Goal: Browse casually

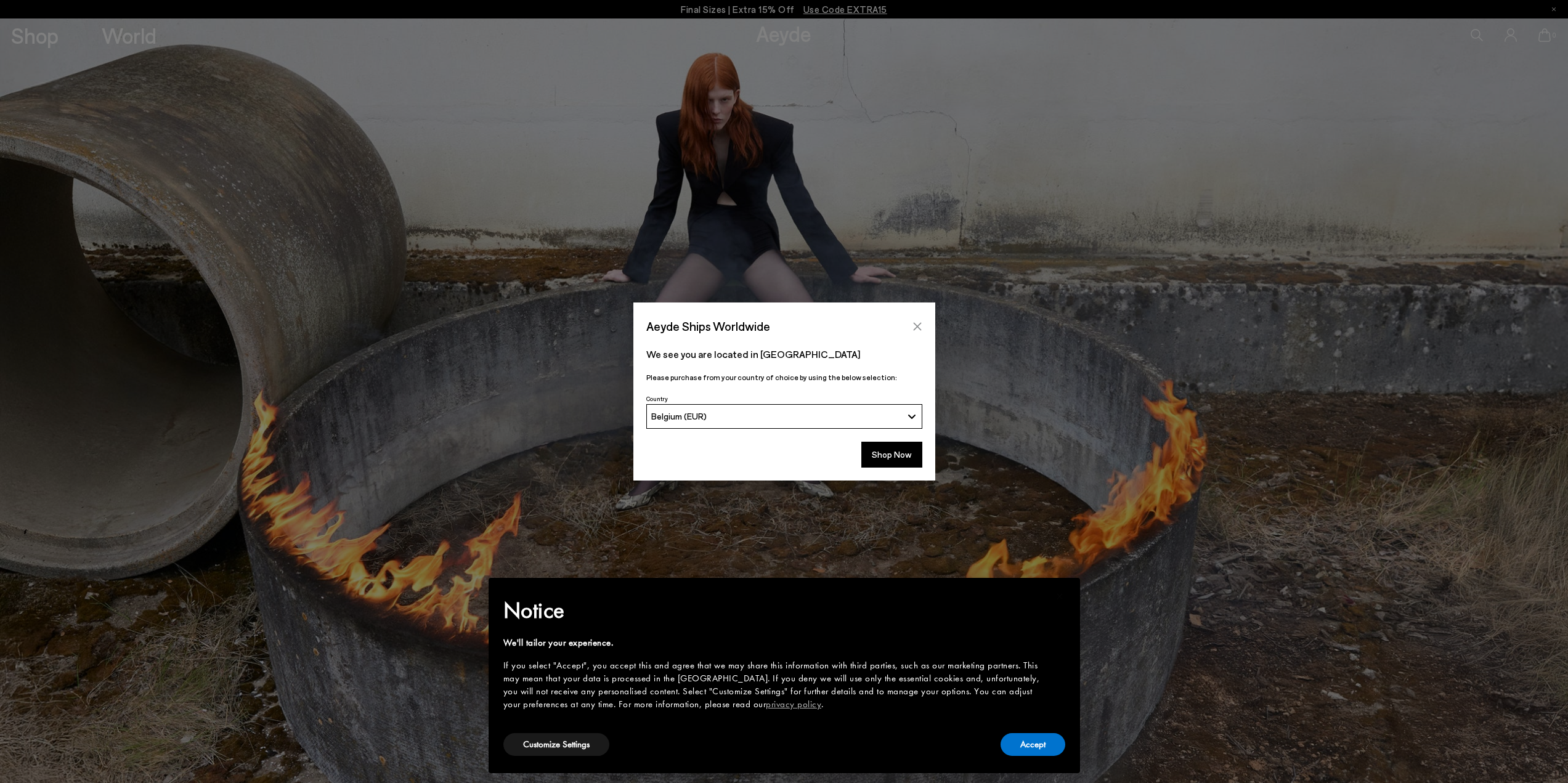
click at [908, 320] on button "Close" at bounding box center [917, 326] width 18 height 18
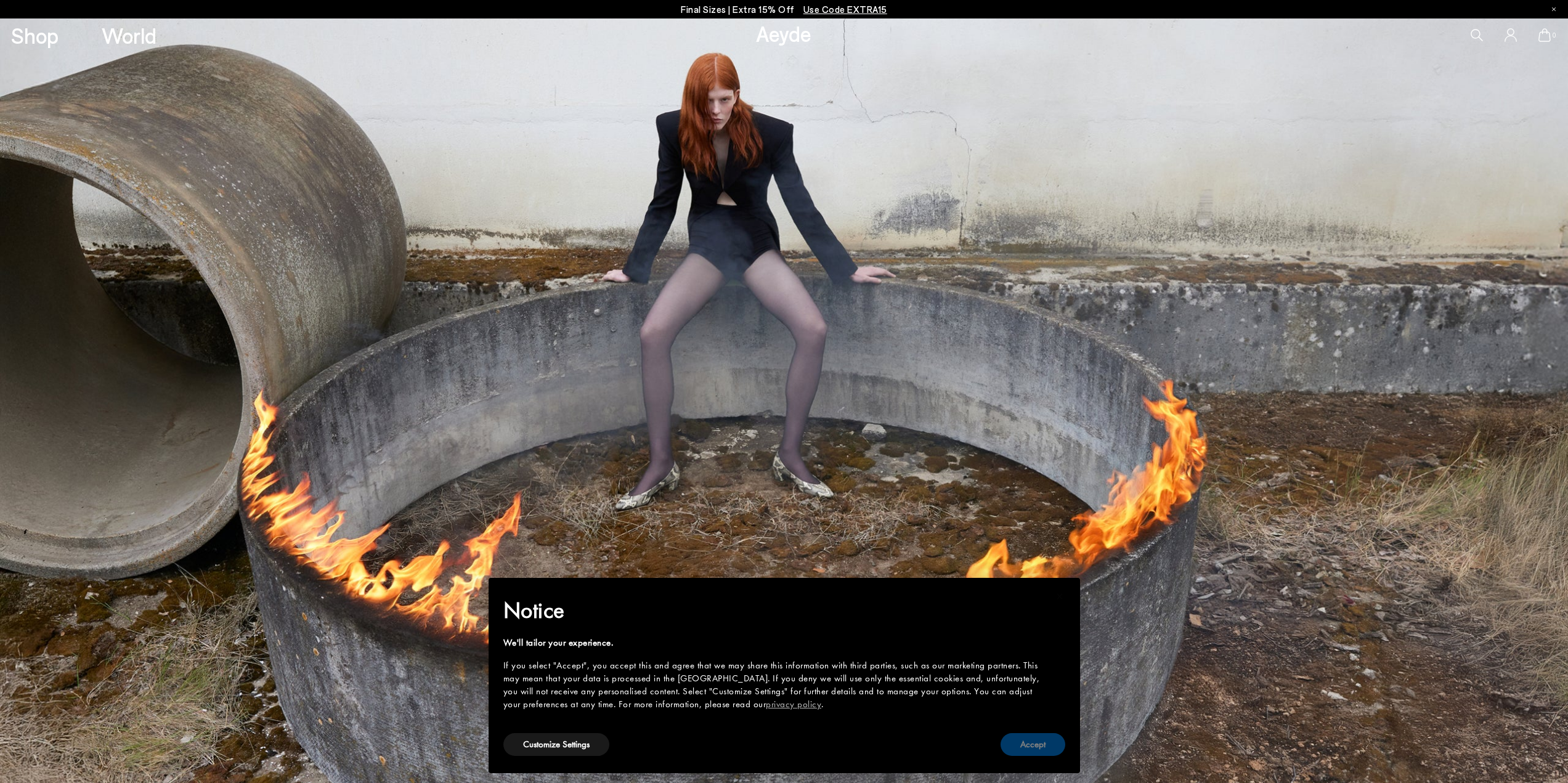
click at [1045, 752] on button "Accept" at bounding box center [1033, 745] width 65 height 23
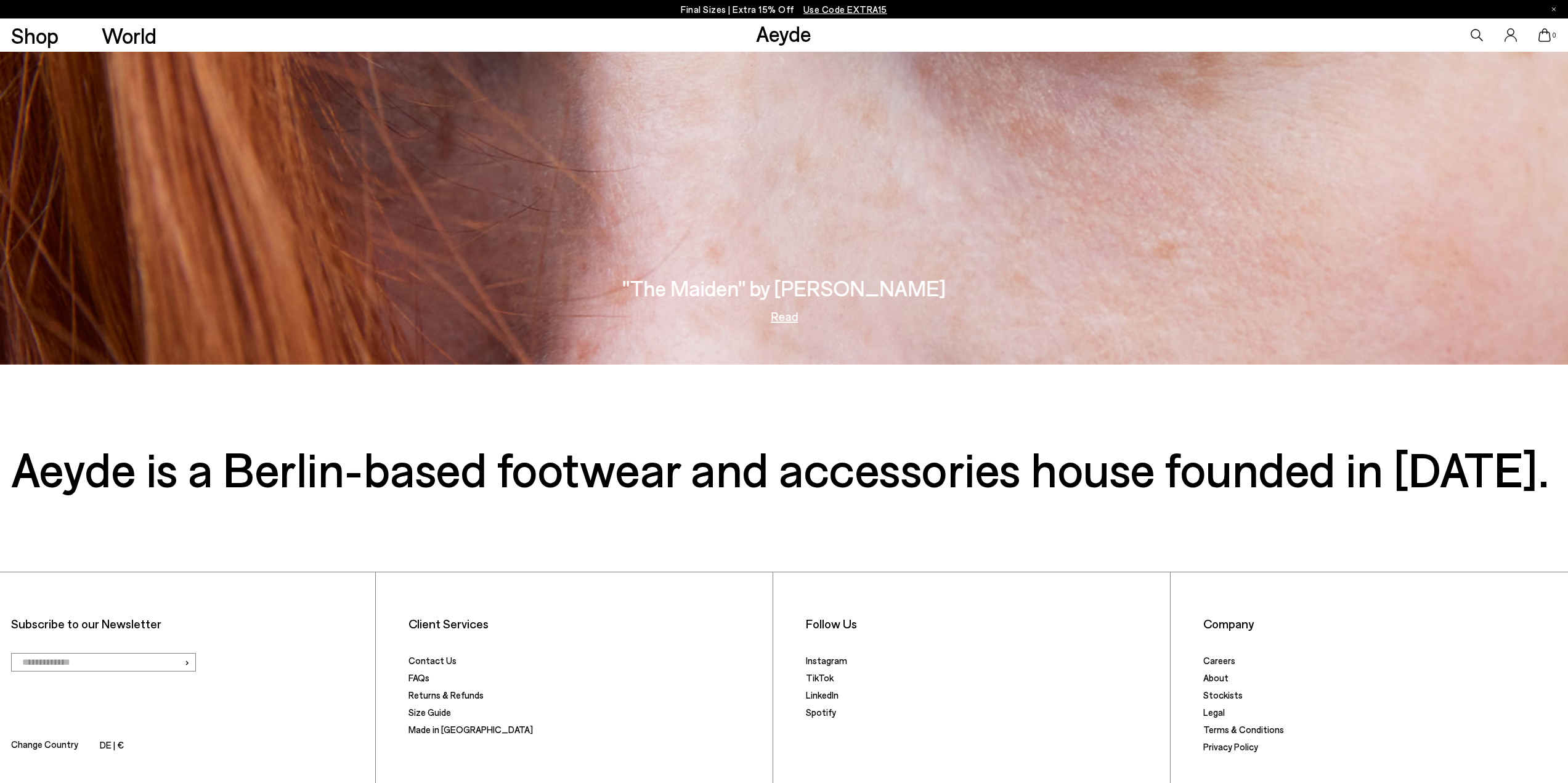
scroll to position [3315, 0]
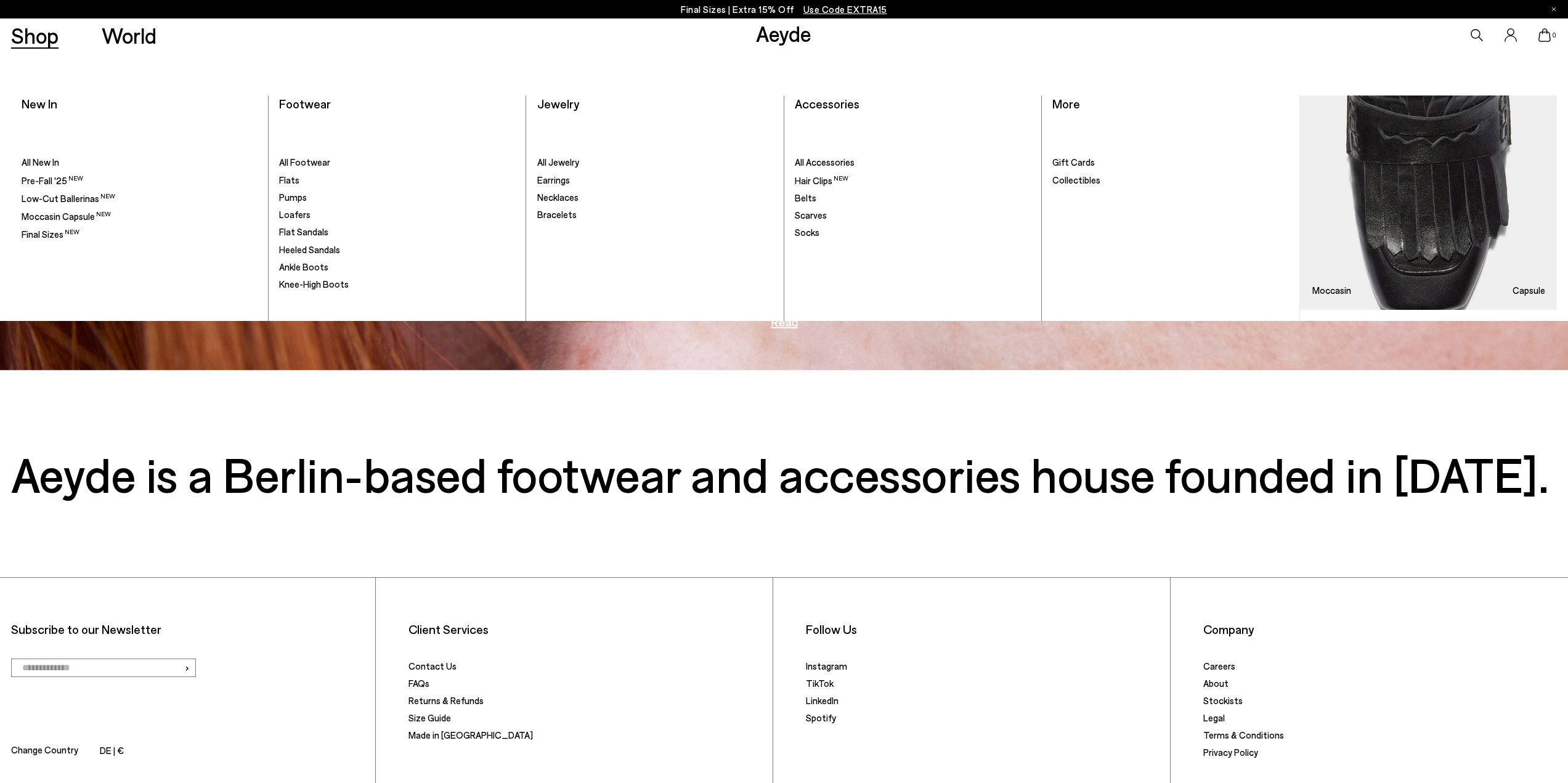
click at [58, 39] on link "Shop" at bounding box center [35, 35] width 48 height 22
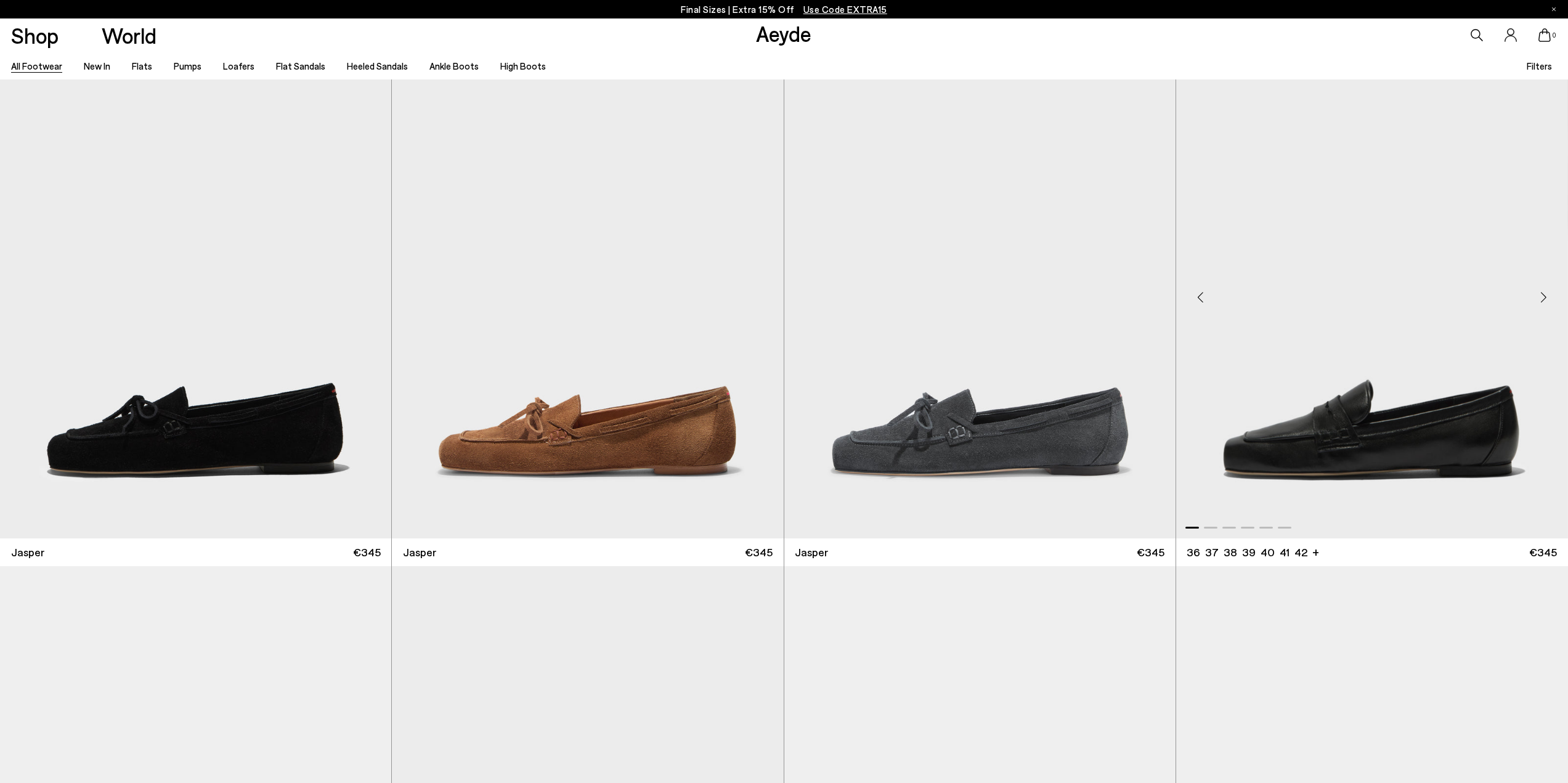
scroll to position [678, 0]
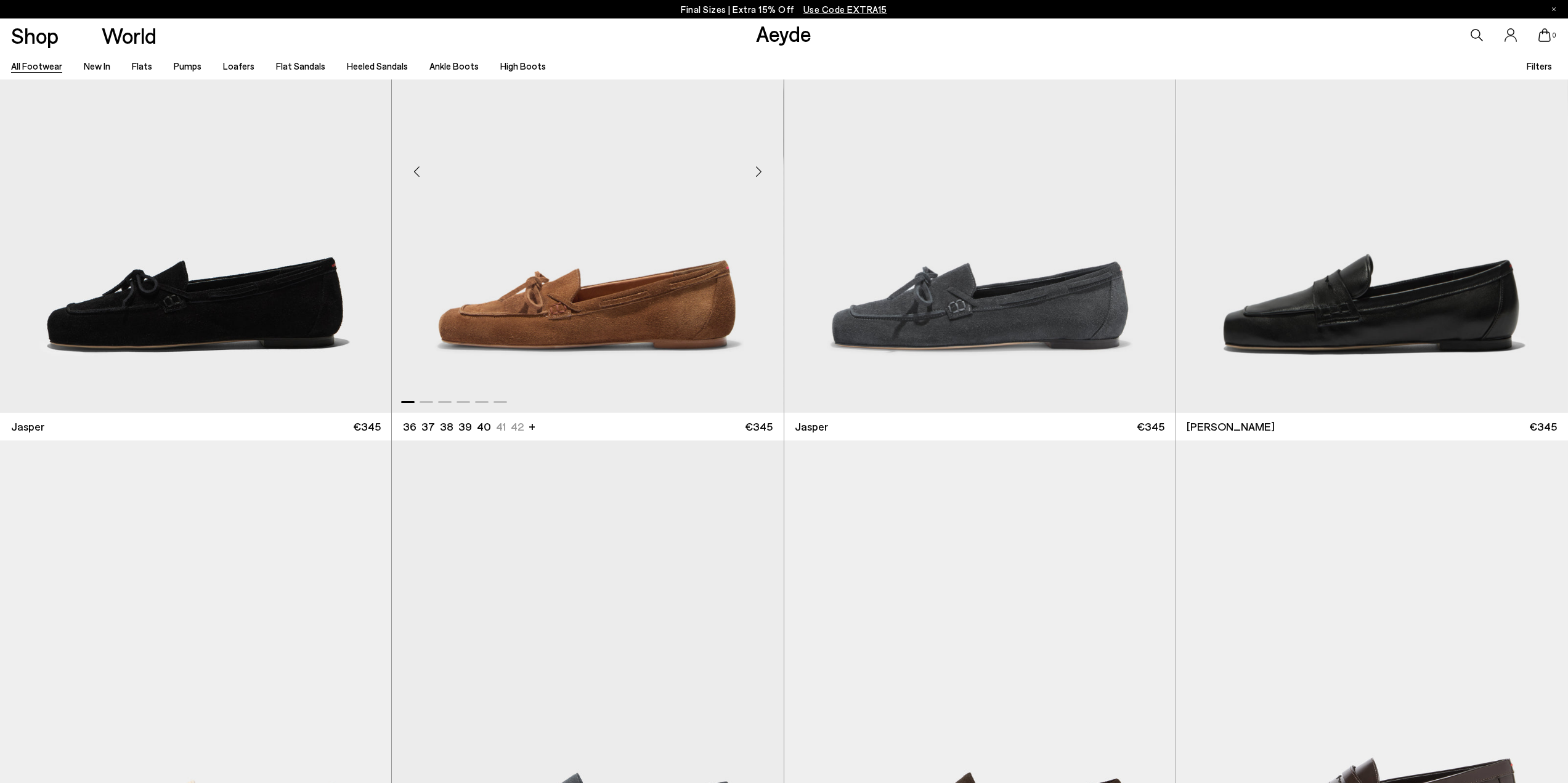
click at [648, 308] on img "1 / 6" at bounding box center [587, 167] width 391 height 491
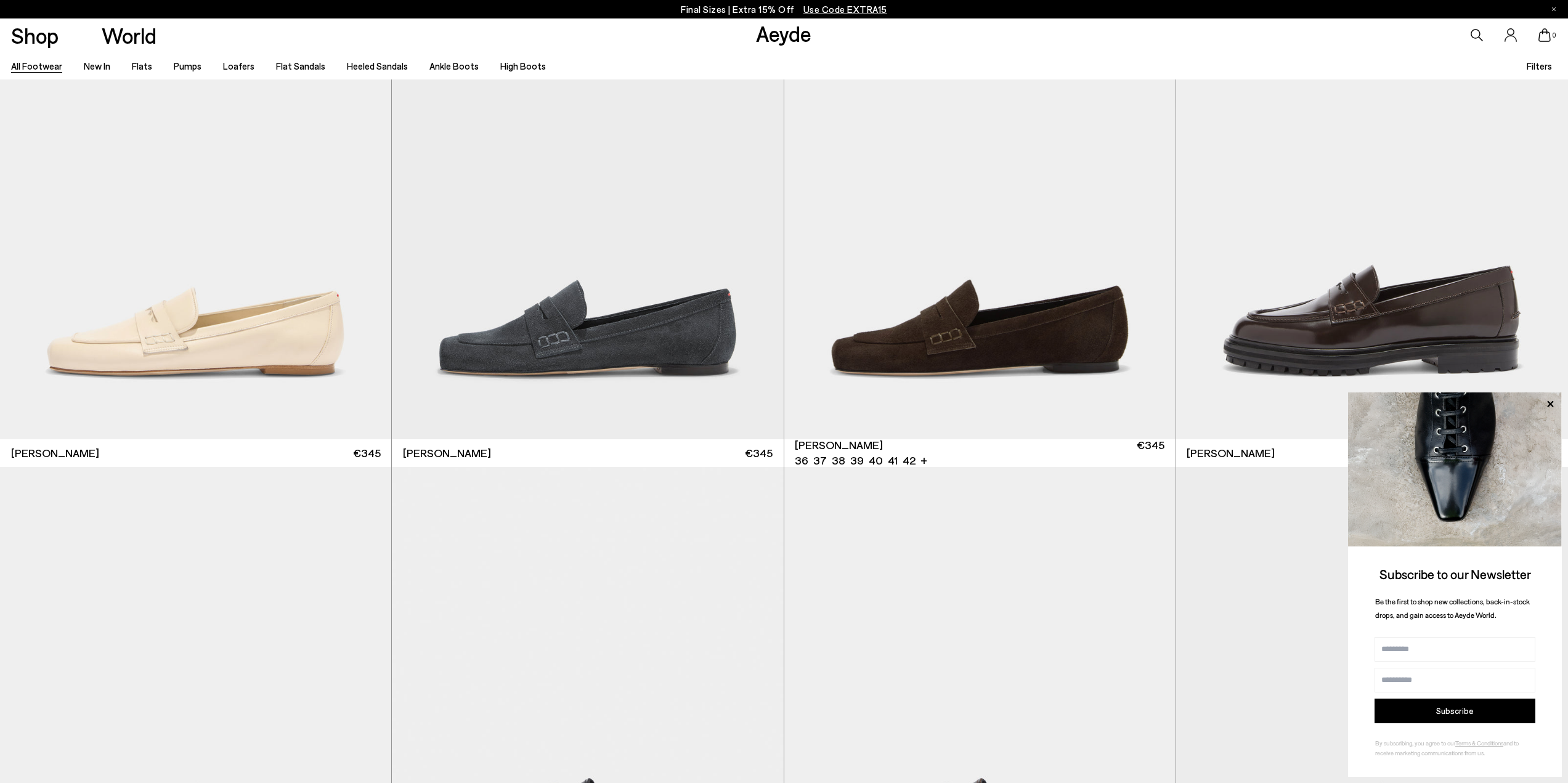
scroll to position [1601, 0]
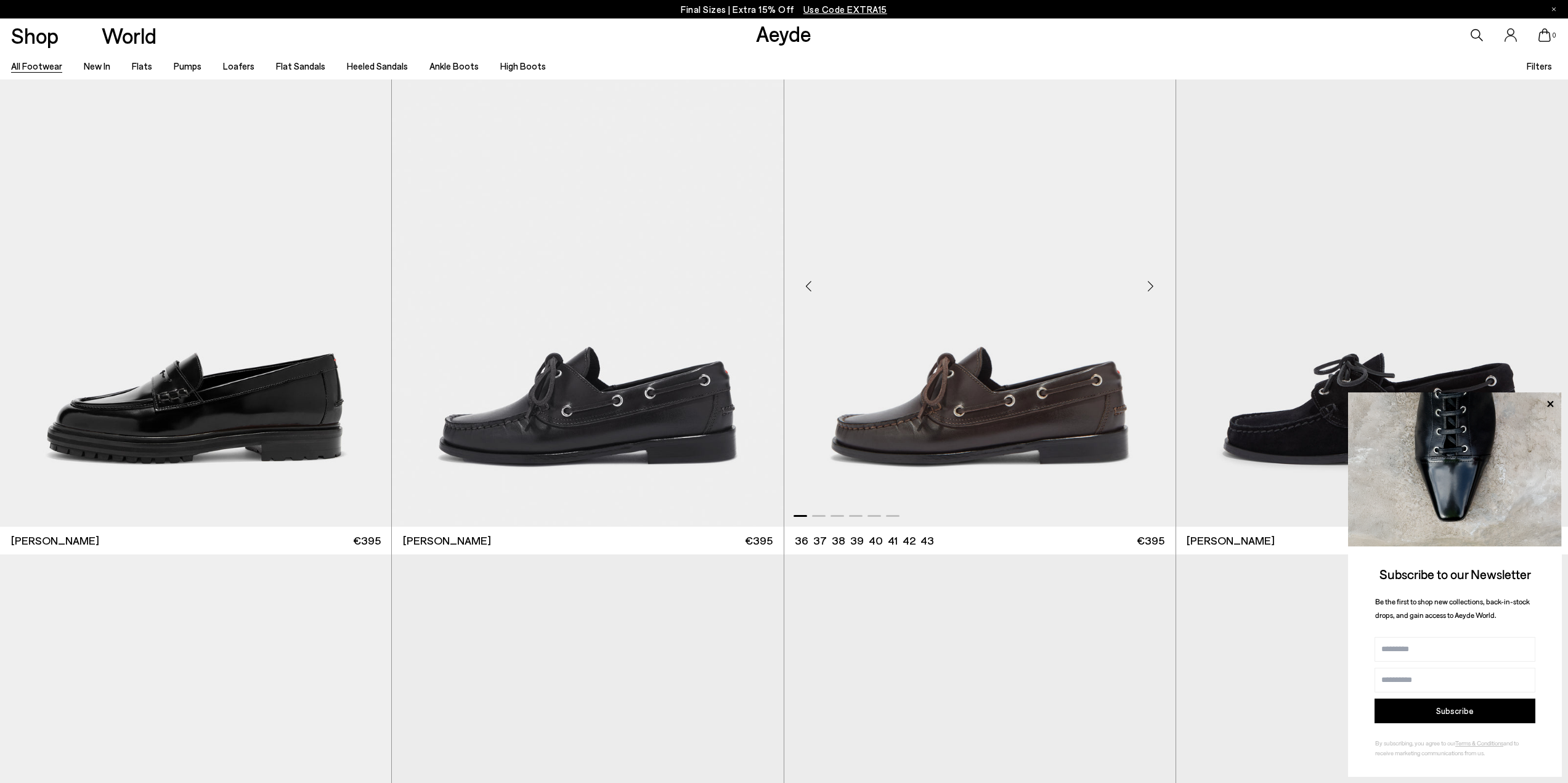
click at [1085, 402] on img "1 / 6" at bounding box center [979, 281] width 391 height 491
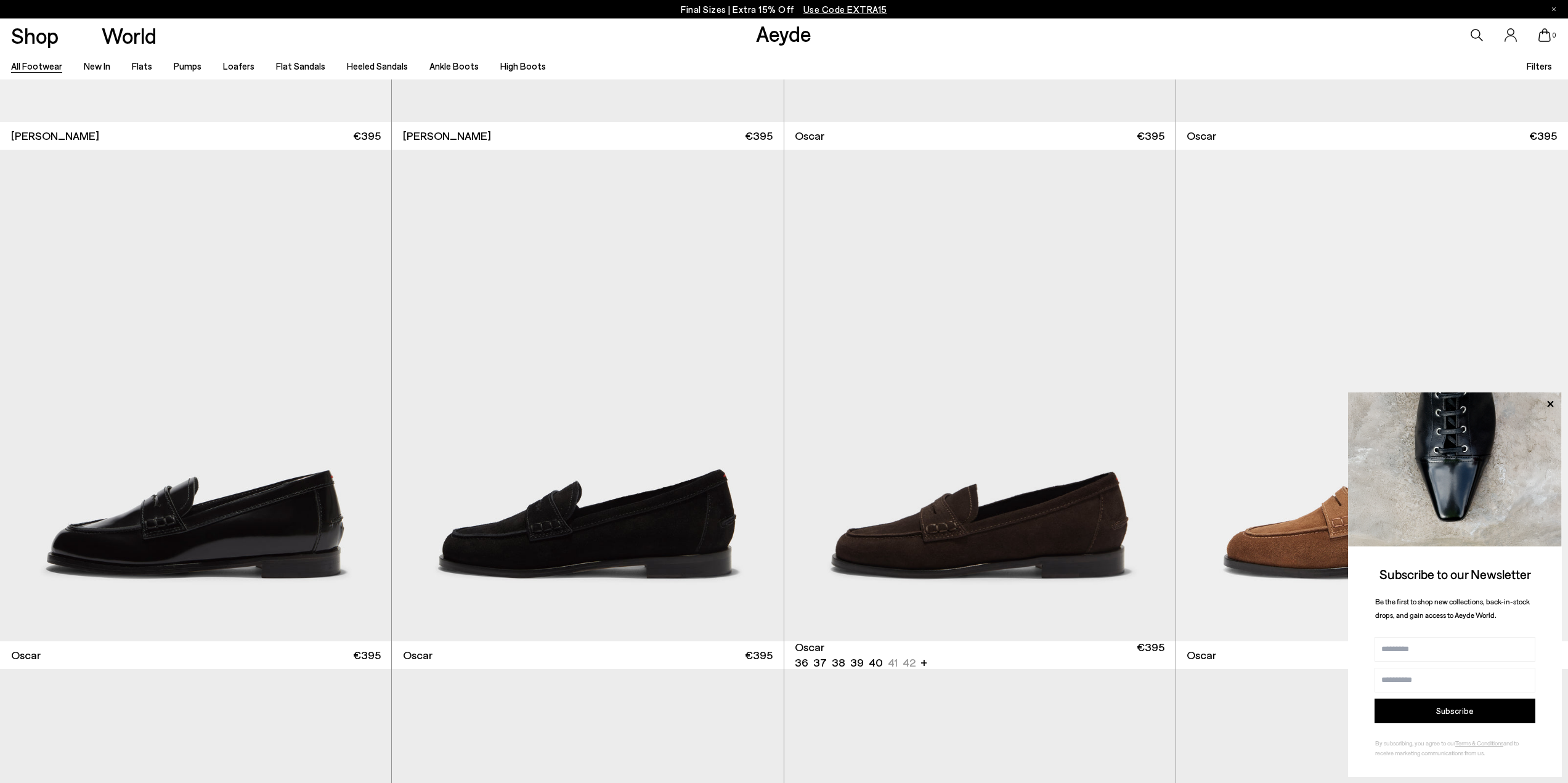
scroll to position [2095, 0]
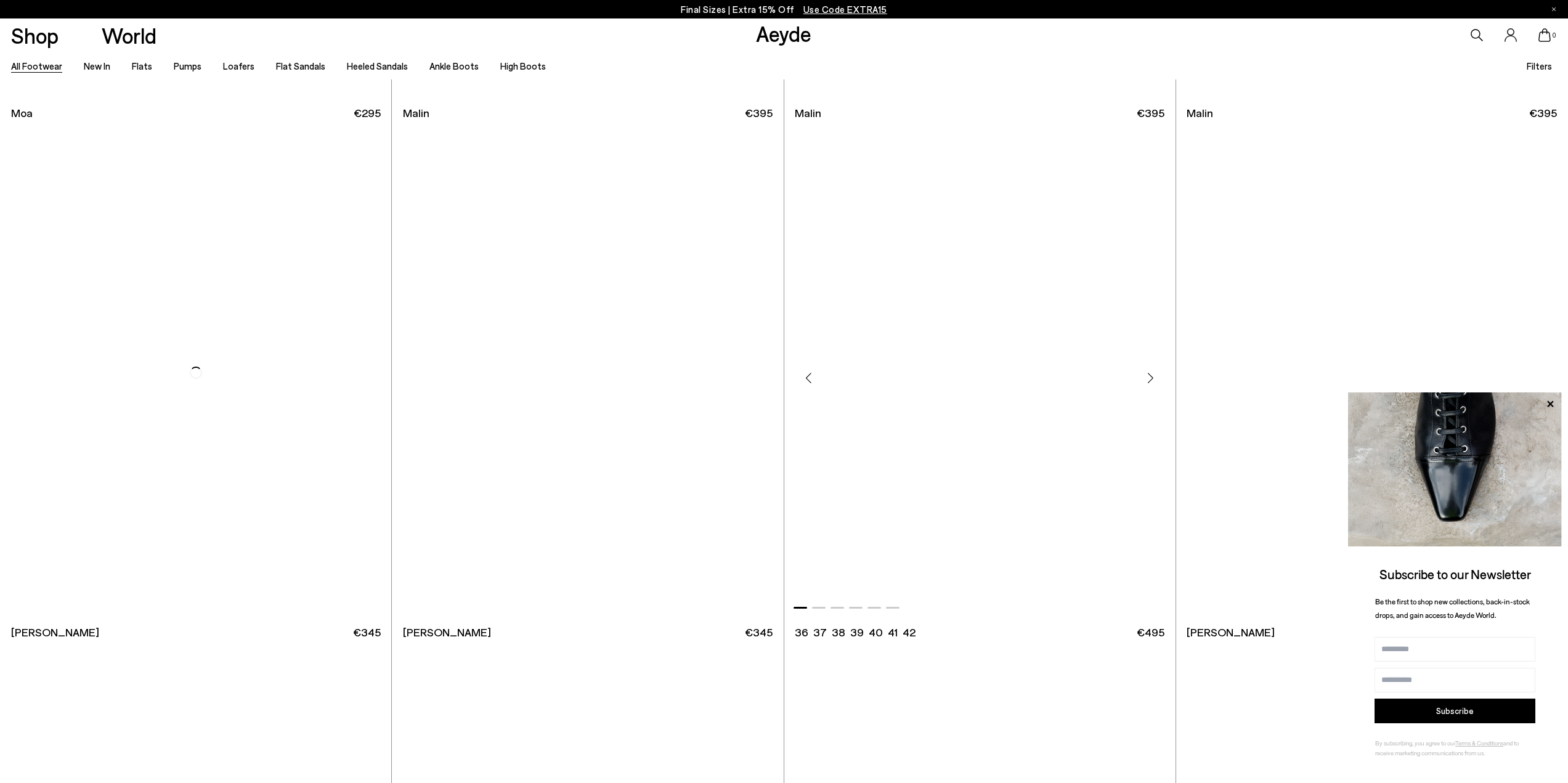
scroll to position [9794, 0]
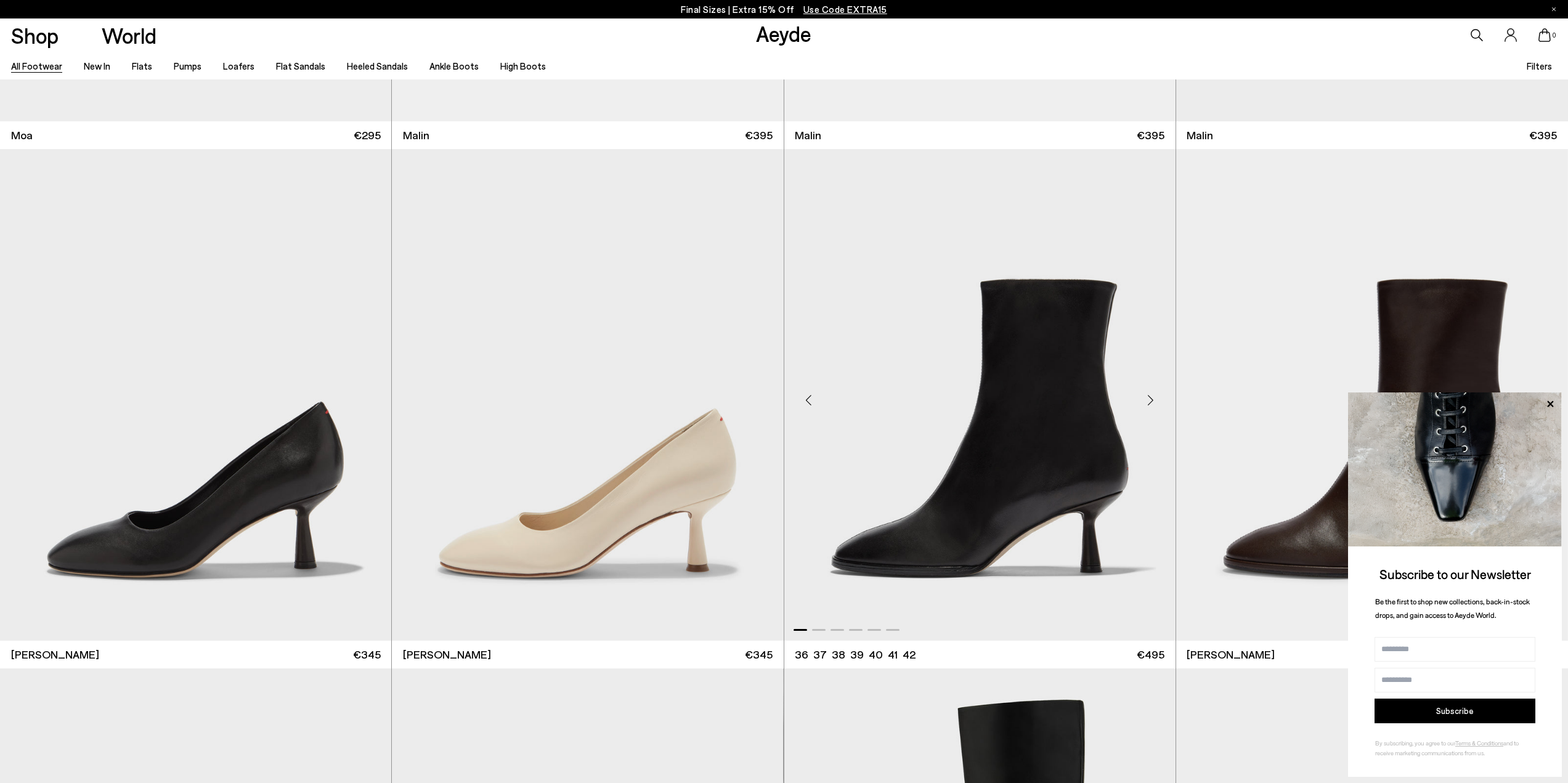
click at [1039, 430] on img "1 / 6" at bounding box center [979, 395] width 391 height 491
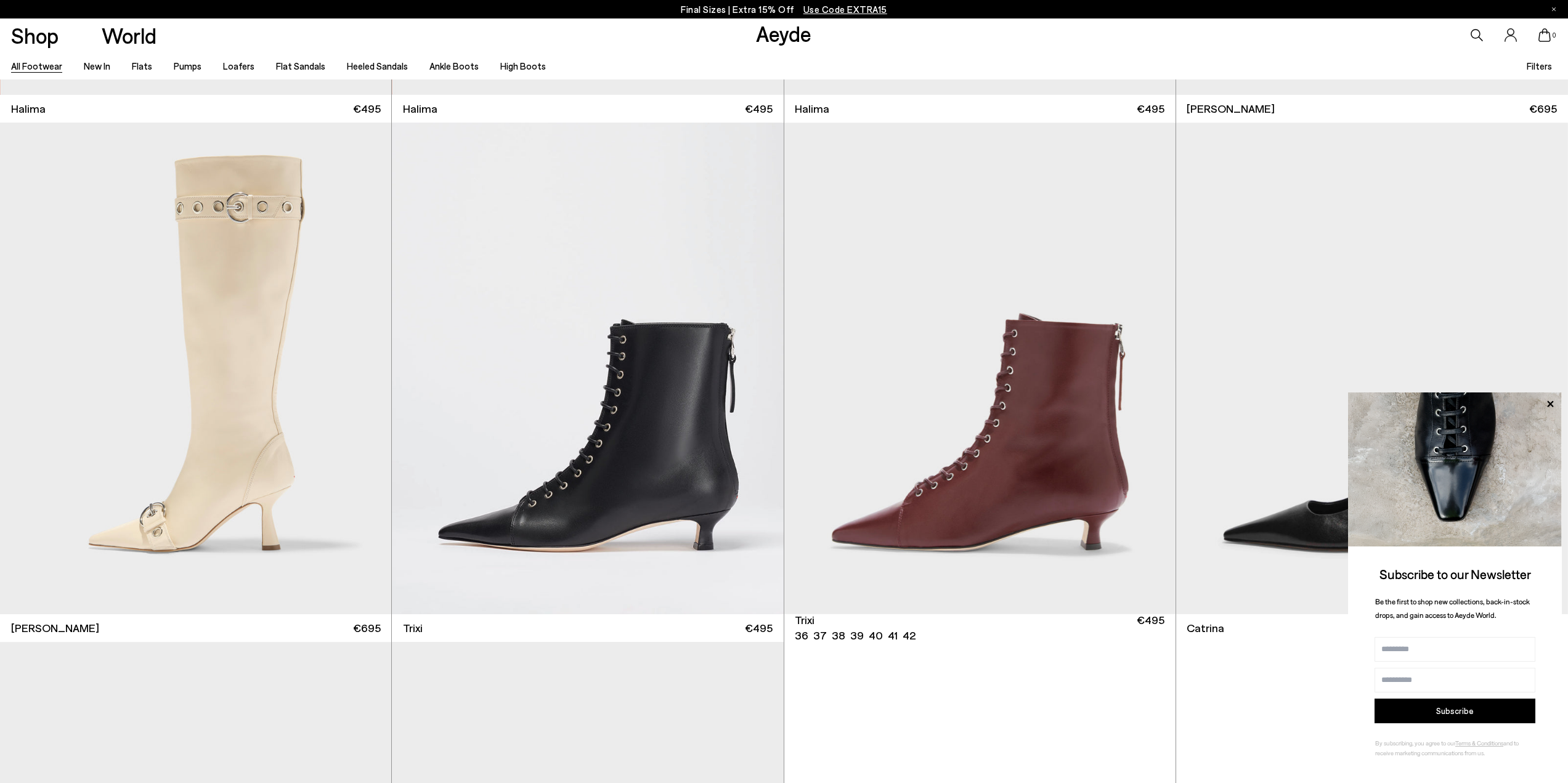
scroll to position [13366, 0]
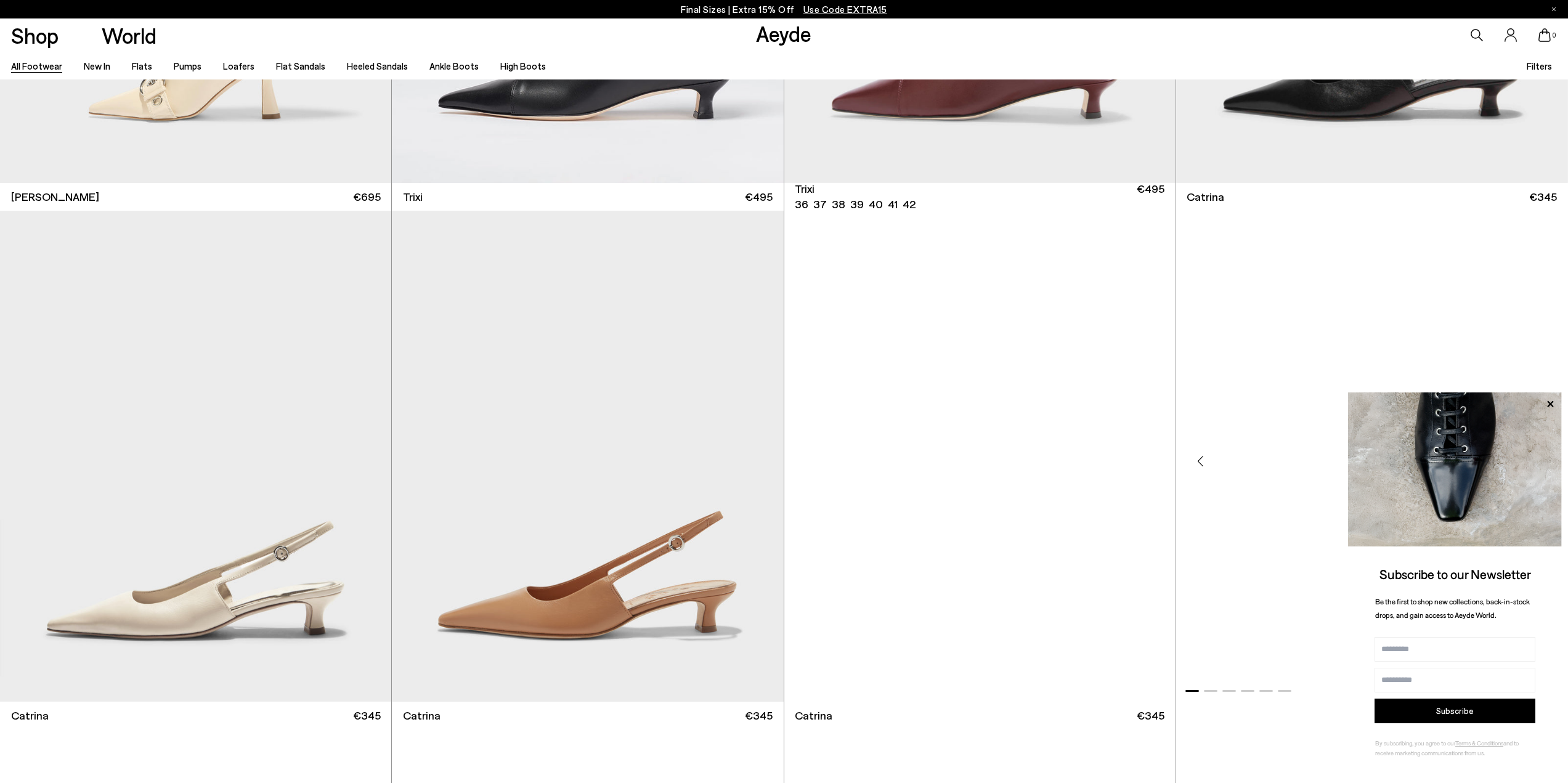
click at [1561, 402] on img "1 / 6" at bounding box center [1372, 456] width 392 height 491
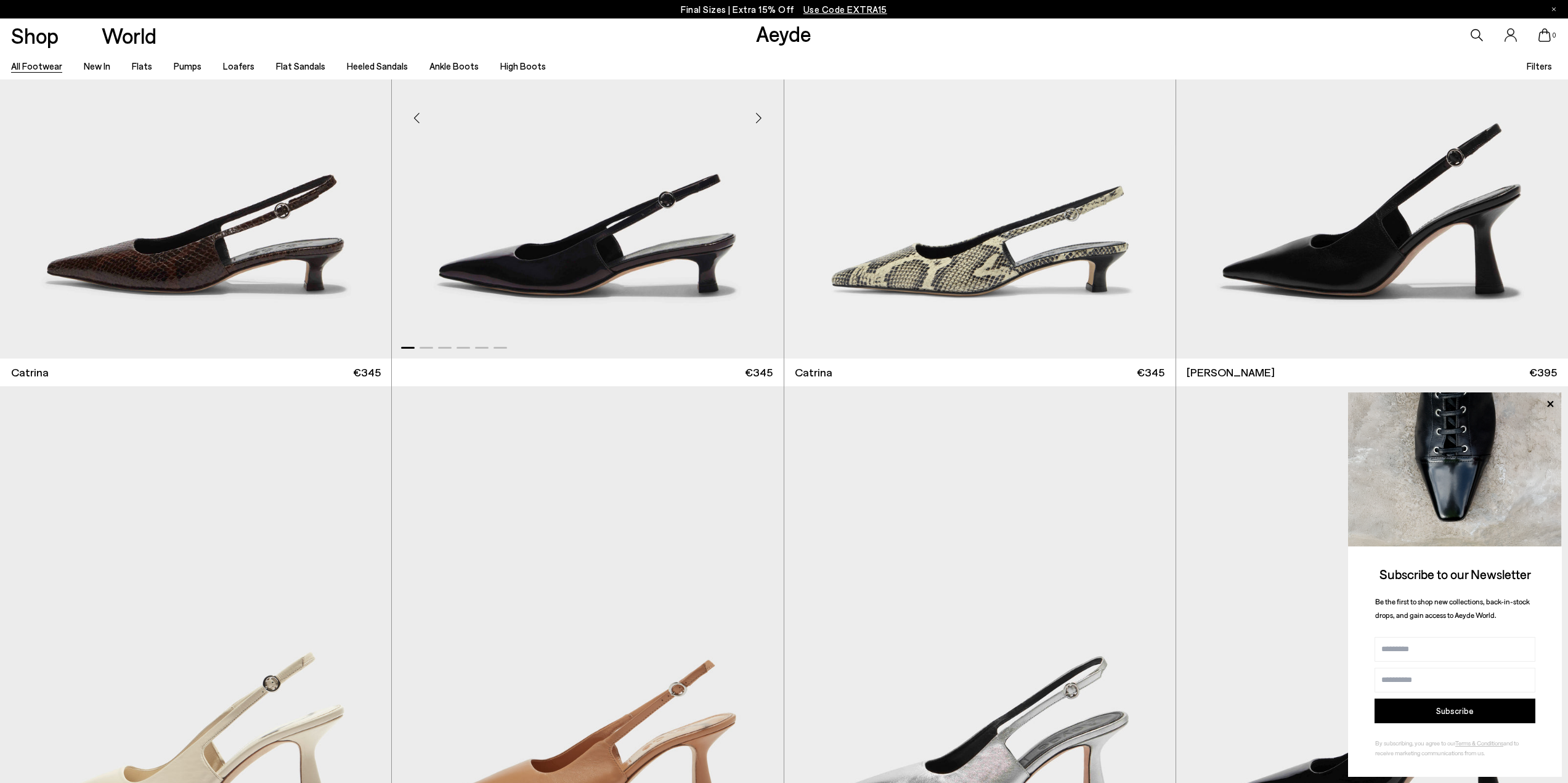
scroll to position [14722, 0]
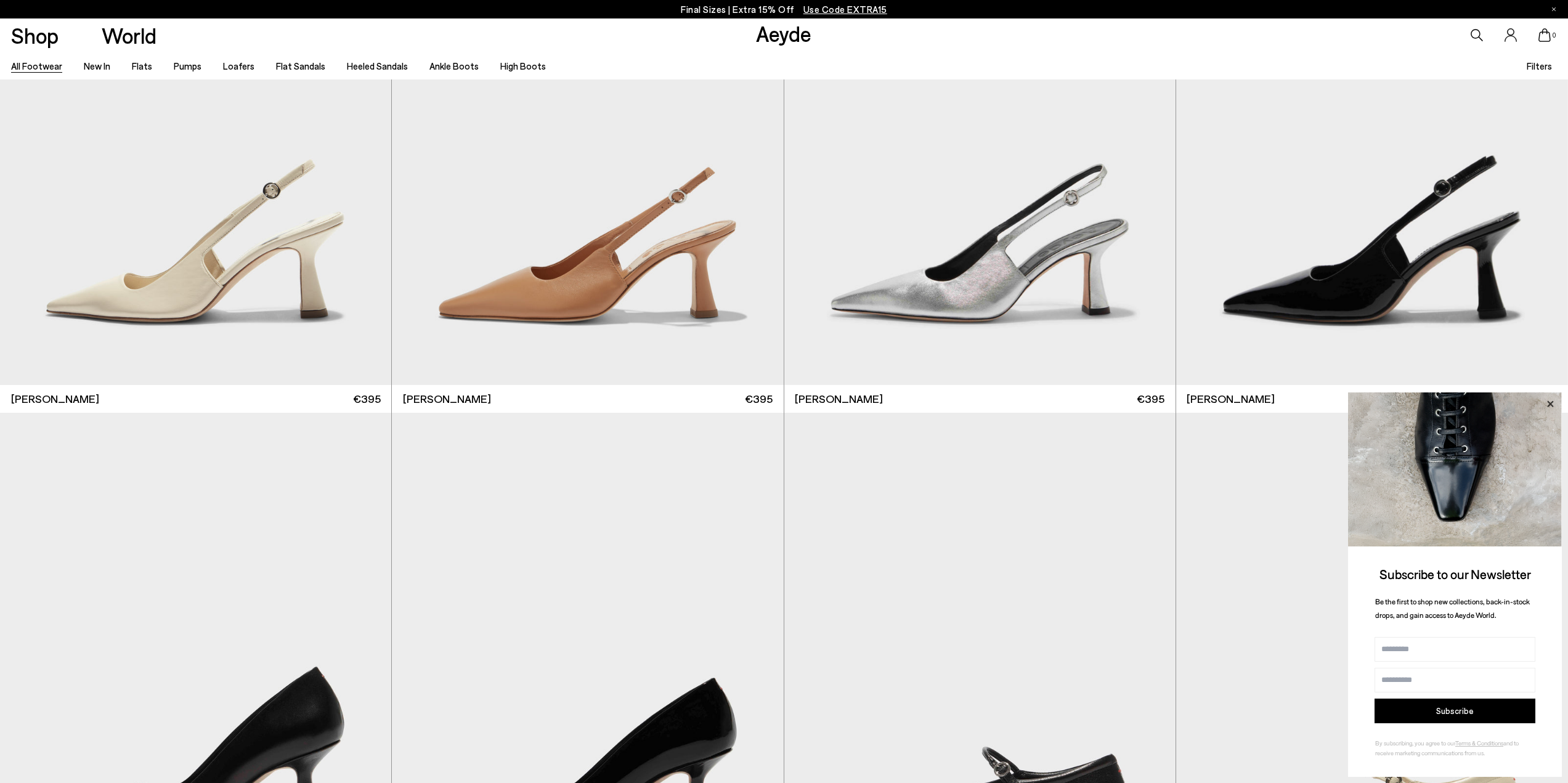
click at [1552, 401] on icon at bounding box center [1550, 403] width 16 height 16
click at [552, 257] on img "1 / 6" at bounding box center [587, 140] width 391 height 491
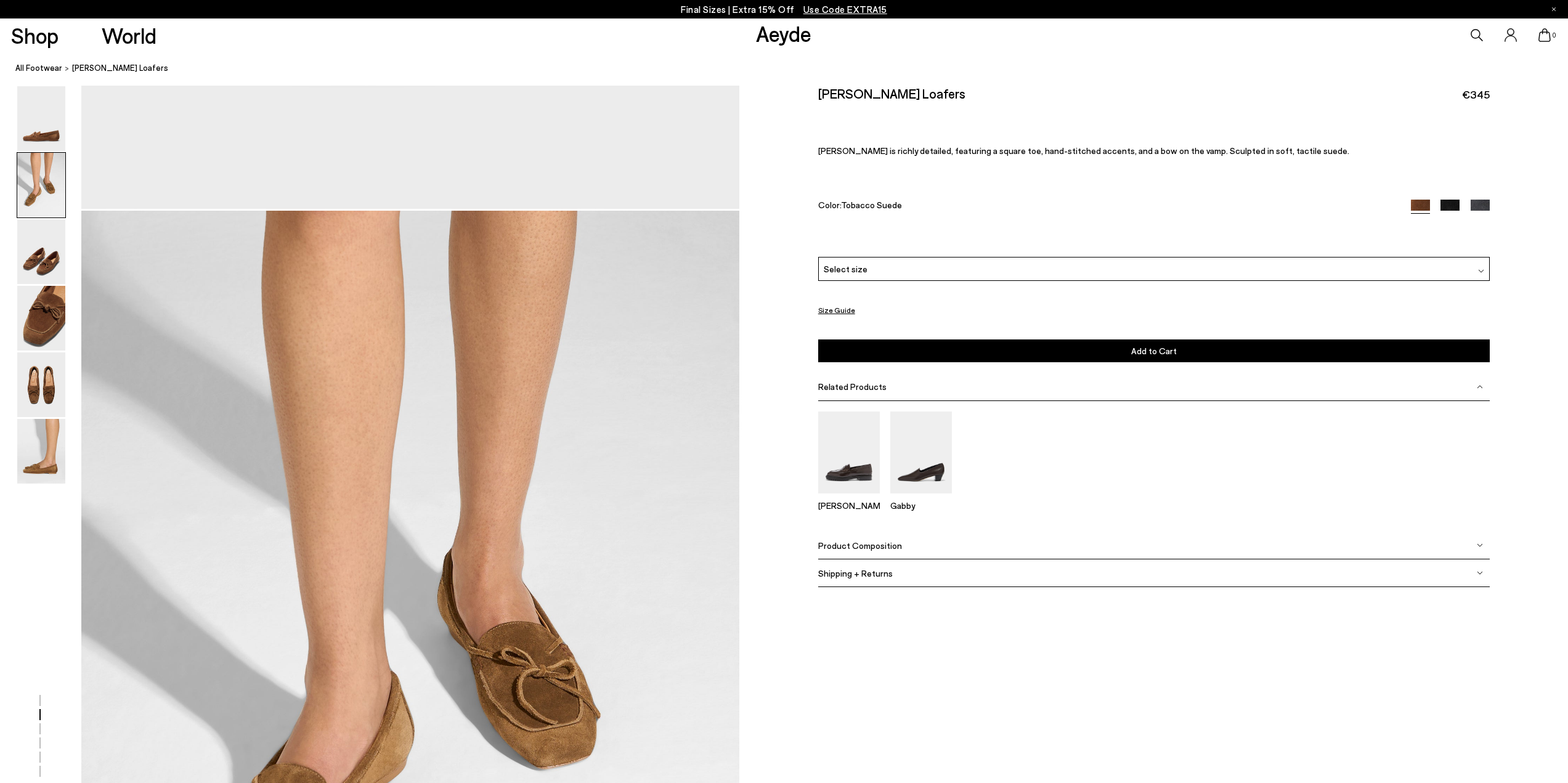
scroll to position [986, 0]
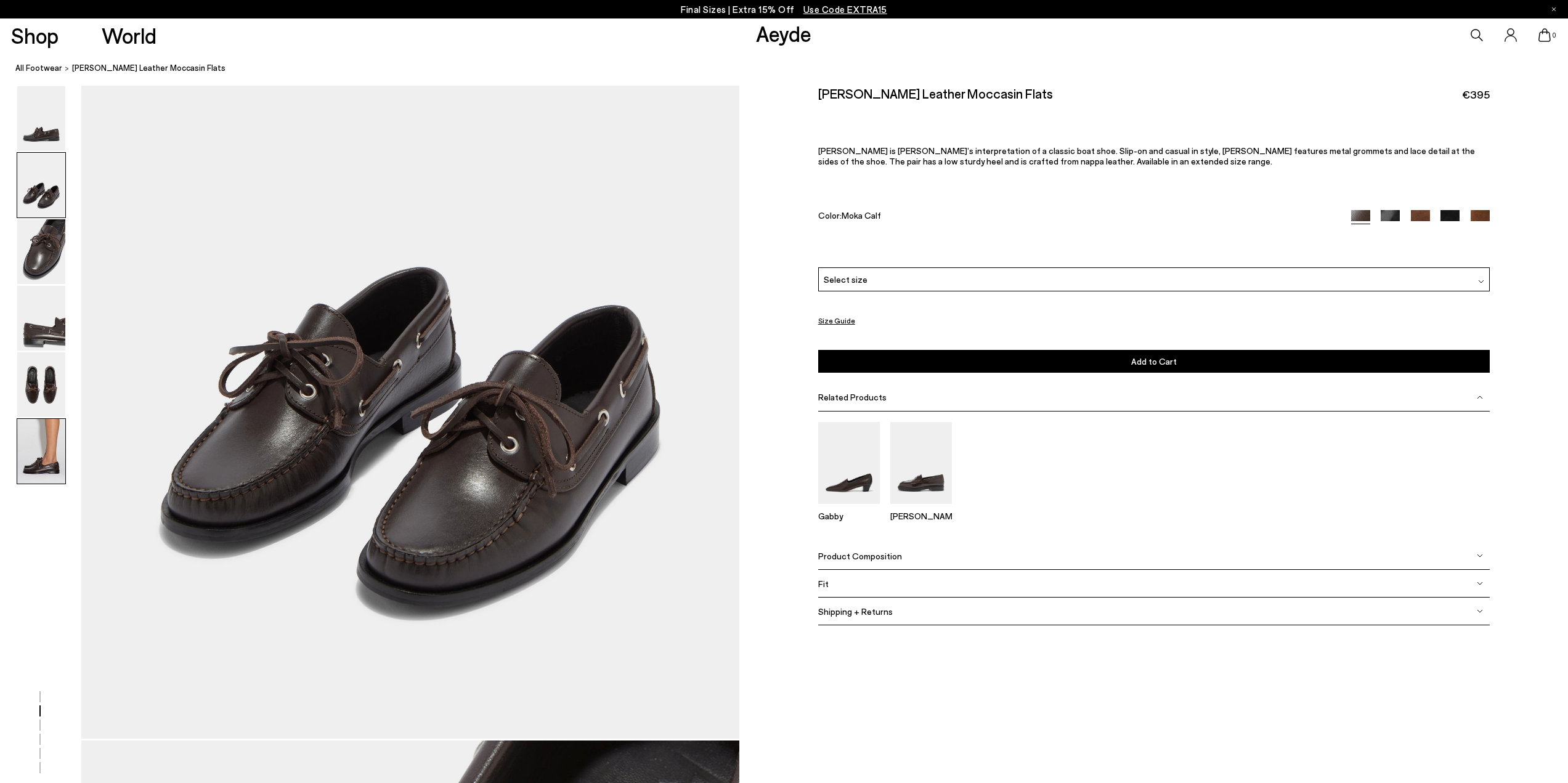
click at [37, 451] on img at bounding box center [41, 451] width 48 height 65
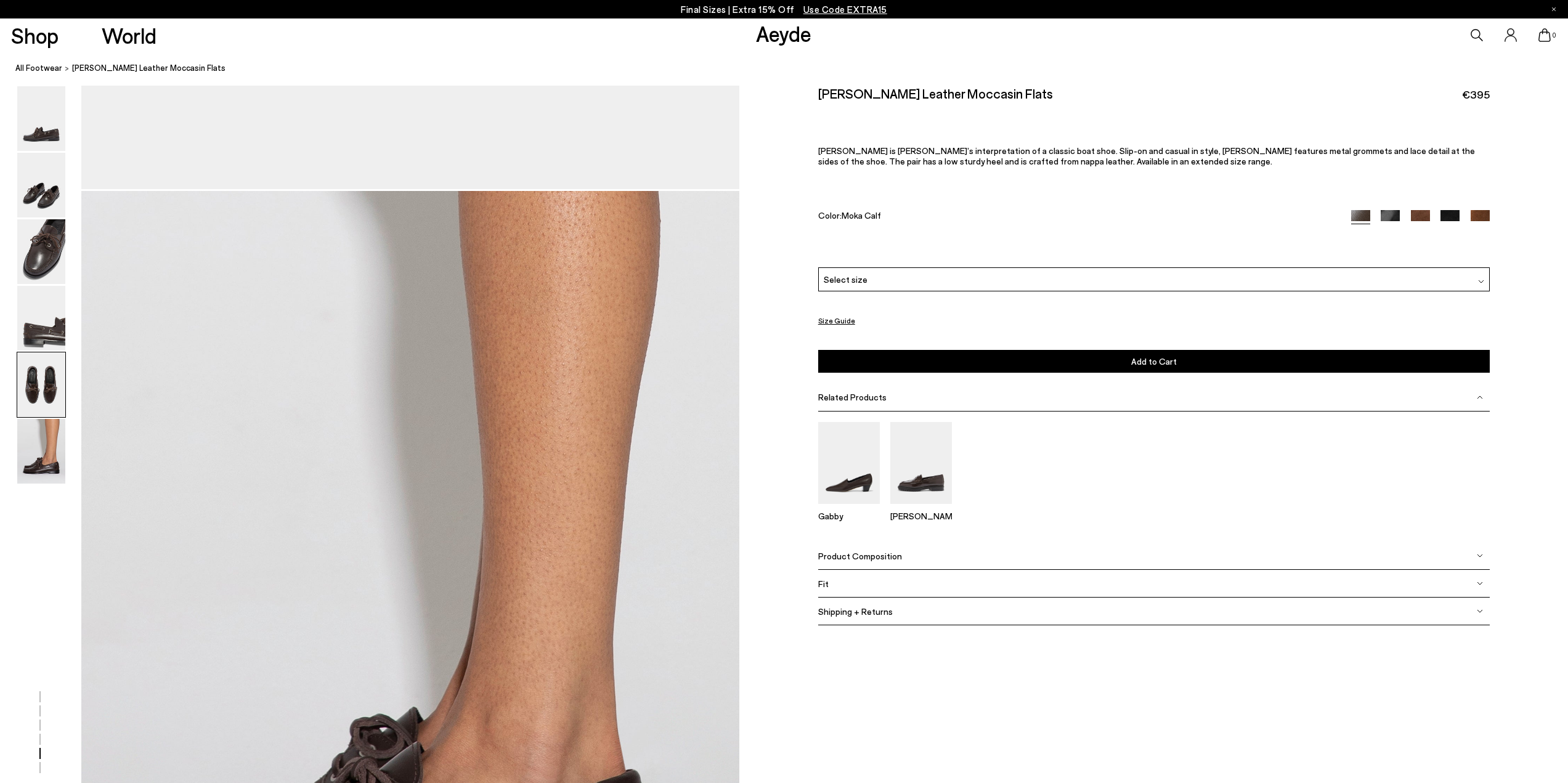
scroll to position [4302, 0]
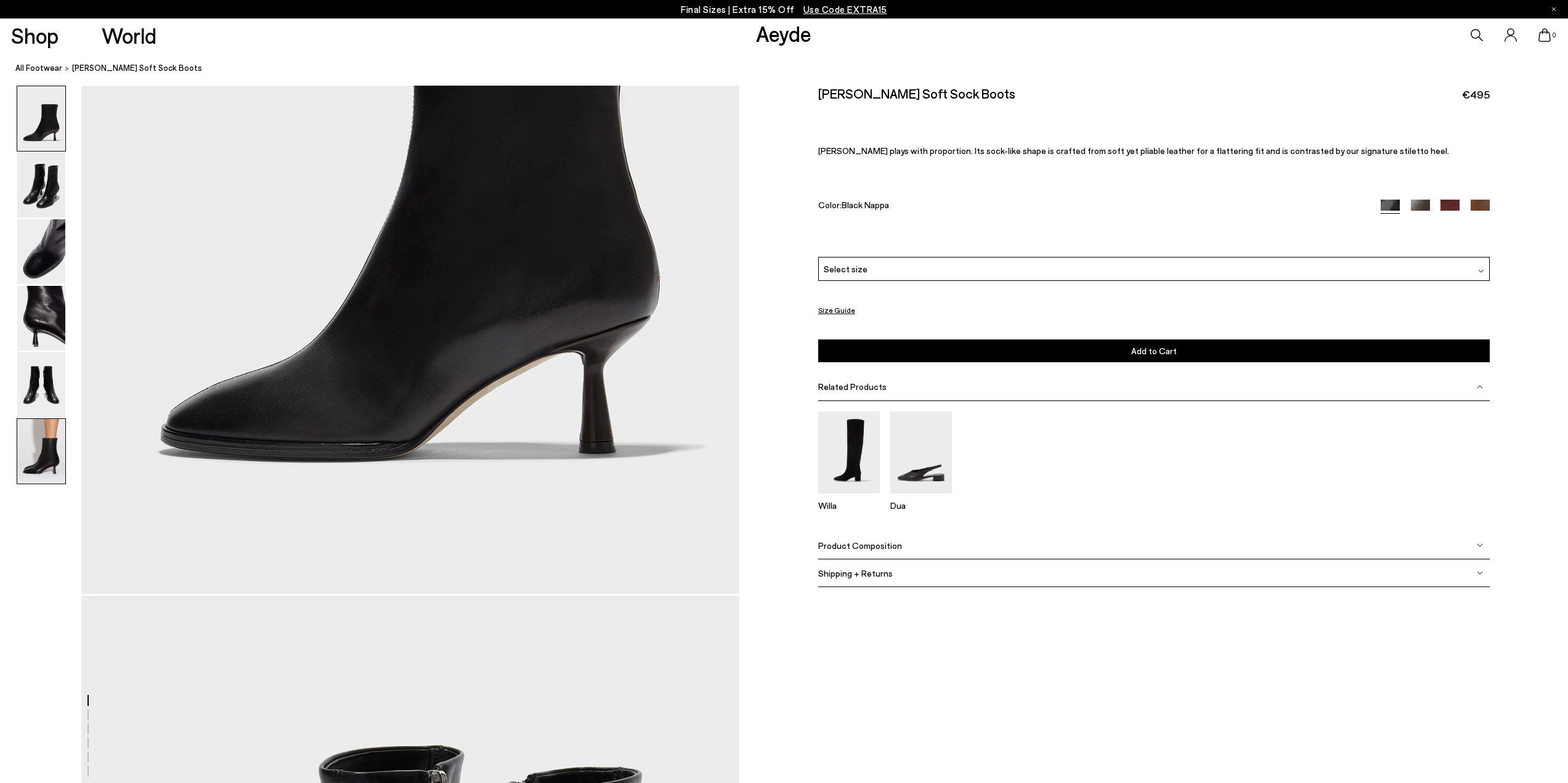
click at [59, 424] on img at bounding box center [41, 451] width 48 height 65
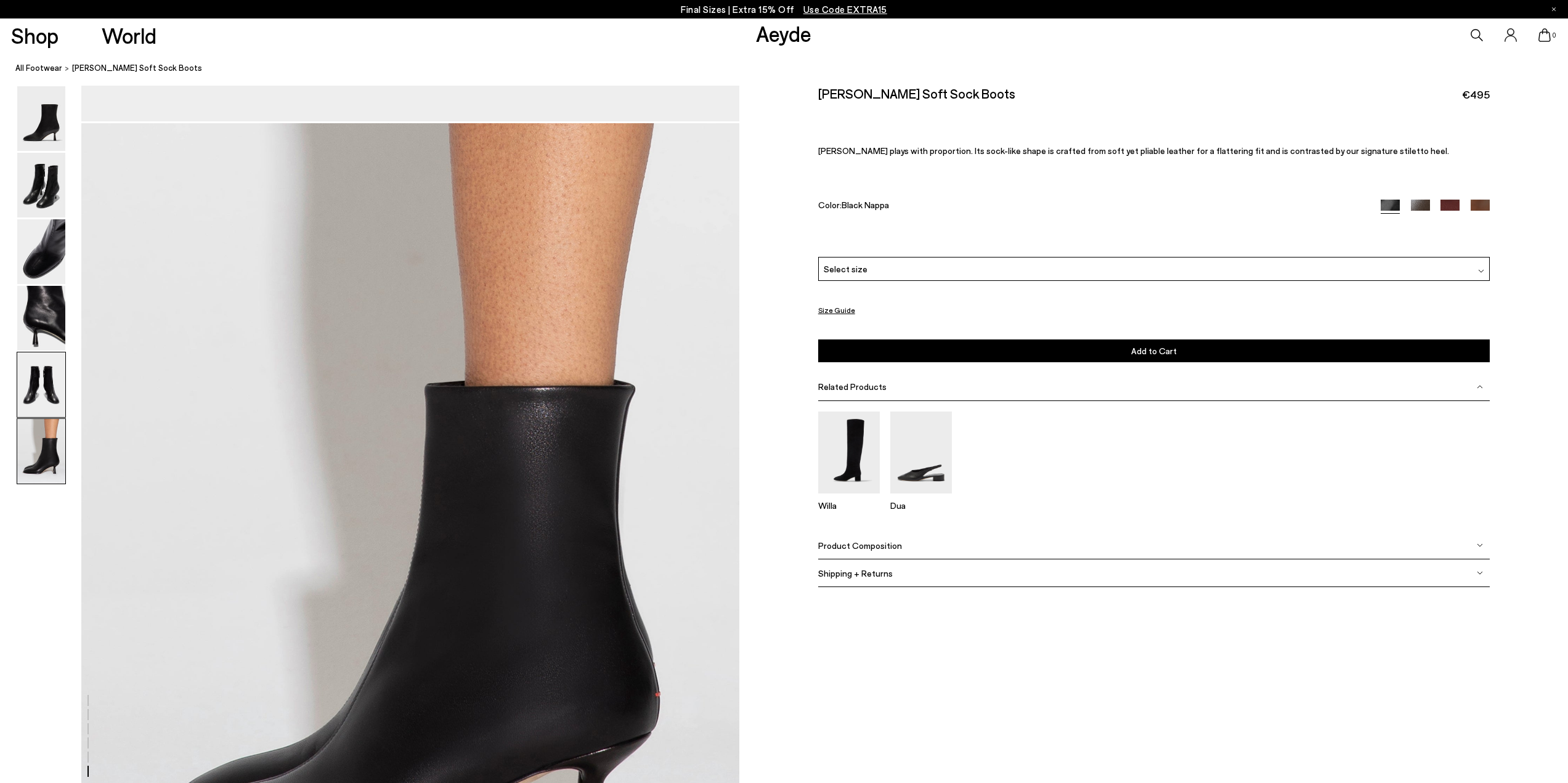
click at [54, 379] on img at bounding box center [41, 385] width 48 height 65
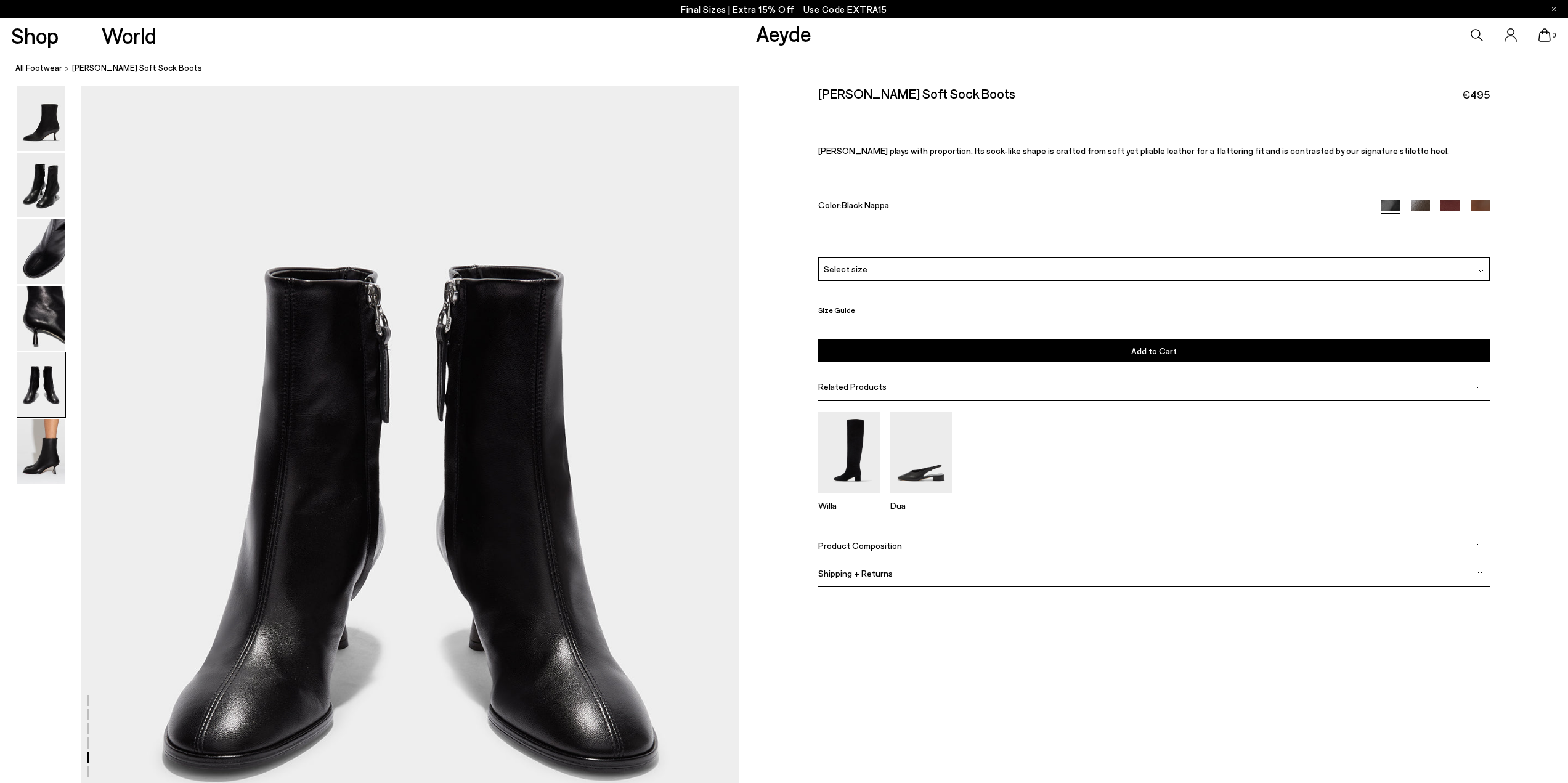
scroll to position [3519, 0]
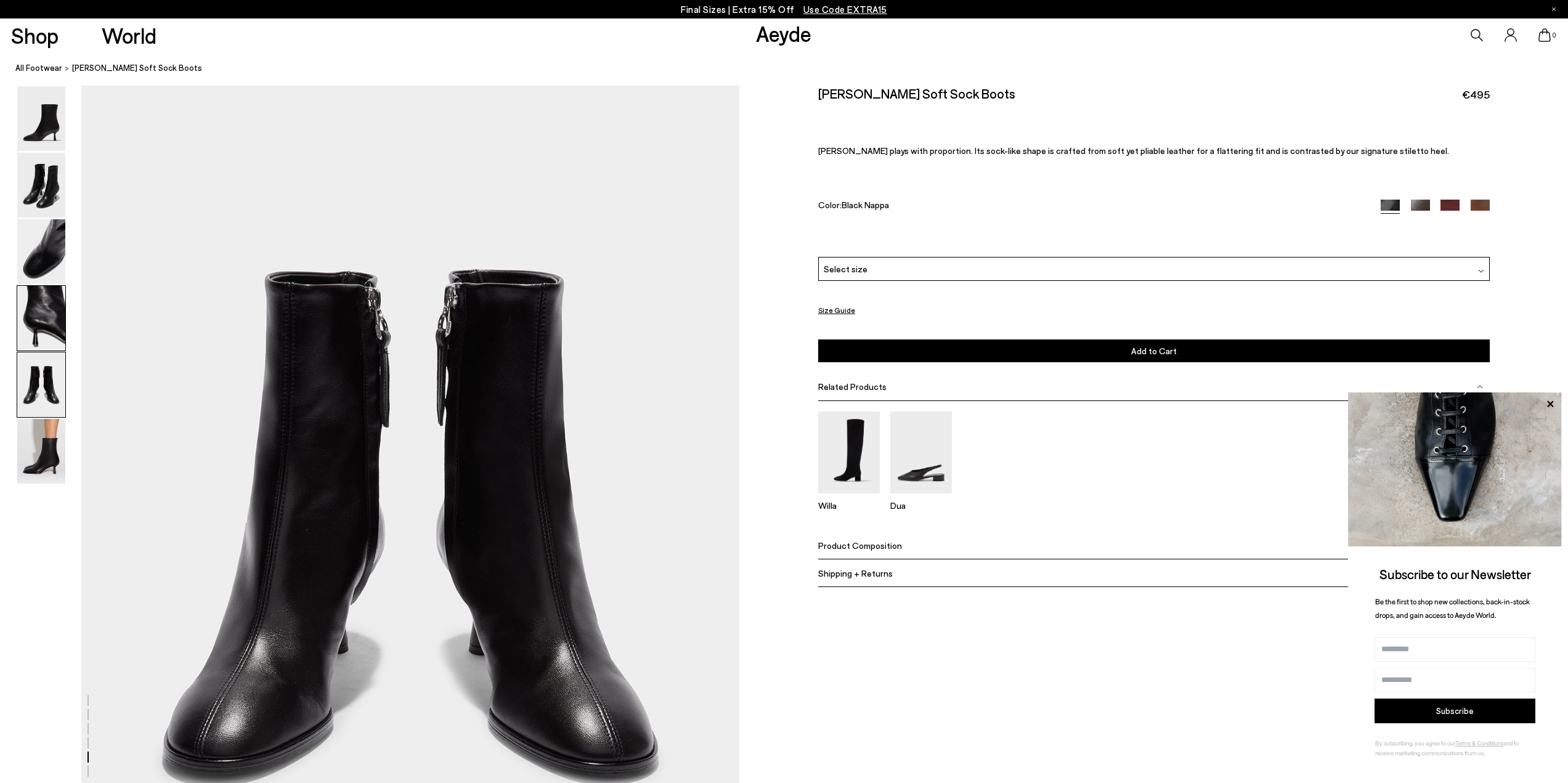
click at [35, 303] on img at bounding box center [41, 318] width 48 height 65
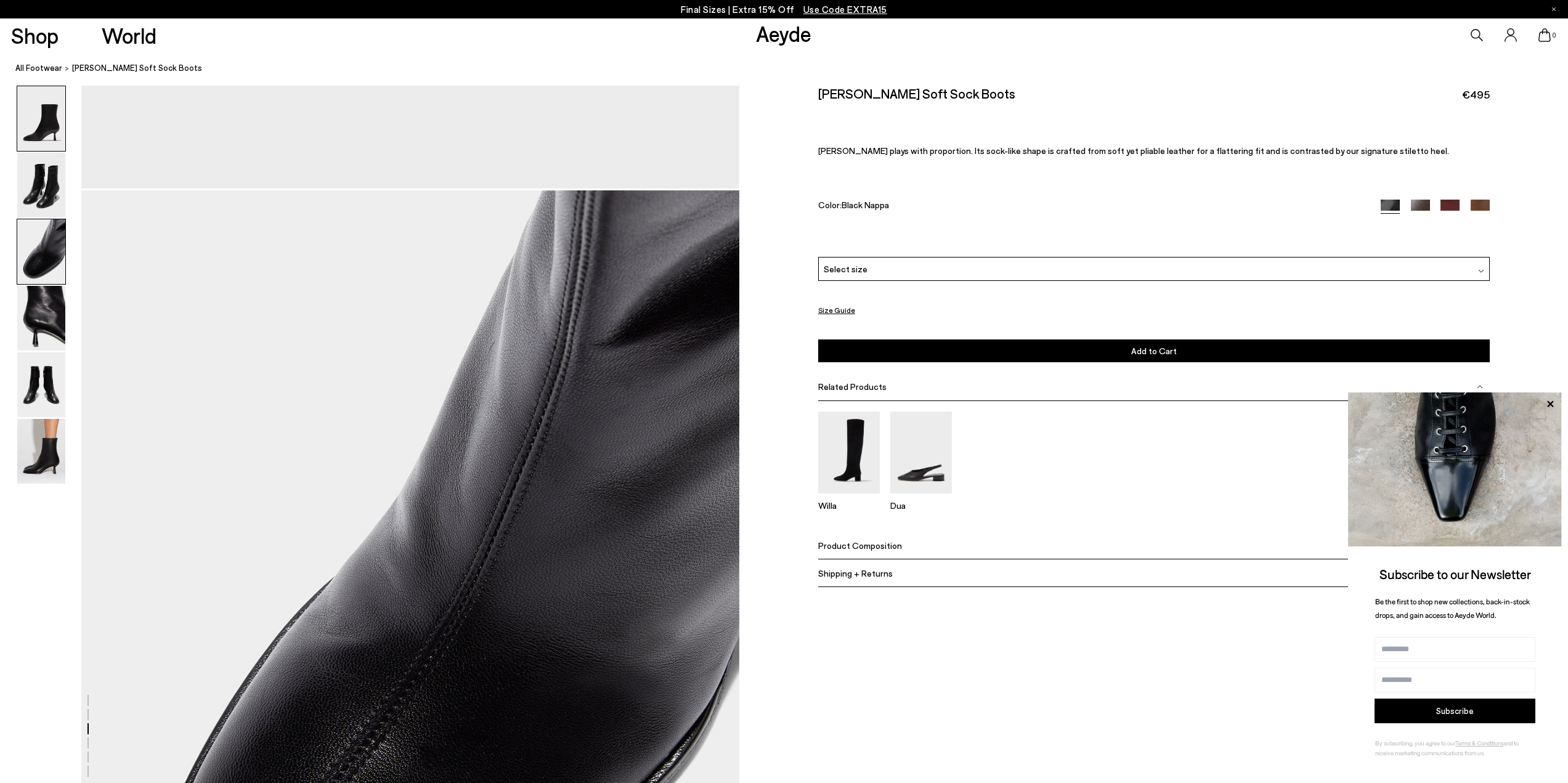
click at [41, 125] on img at bounding box center [41, 119] width 48 height 65
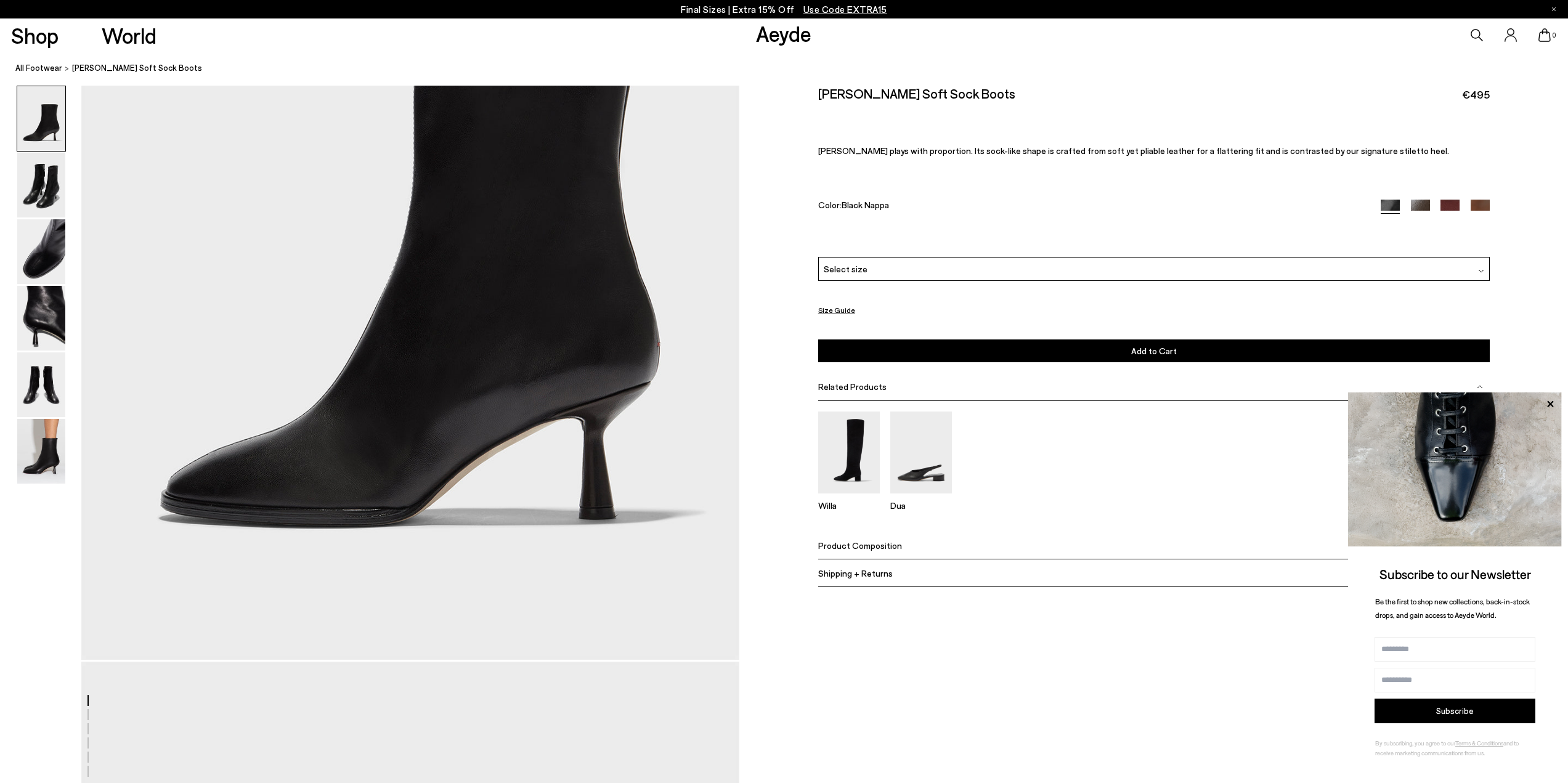
scroll to position [431, 0]
